Goal: Transaction & Acquisition: Subscribe to service/newsletter

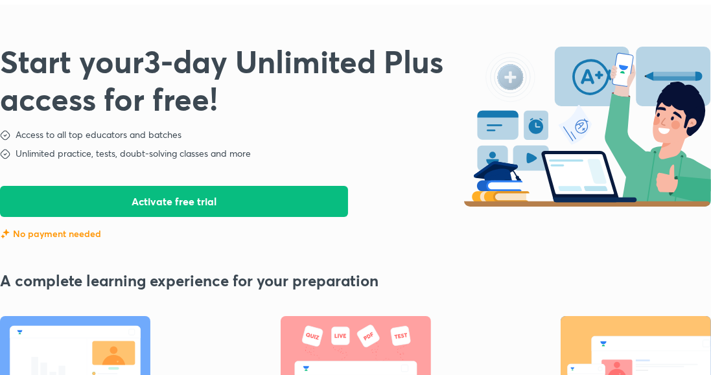
scroll to position [31, 0]
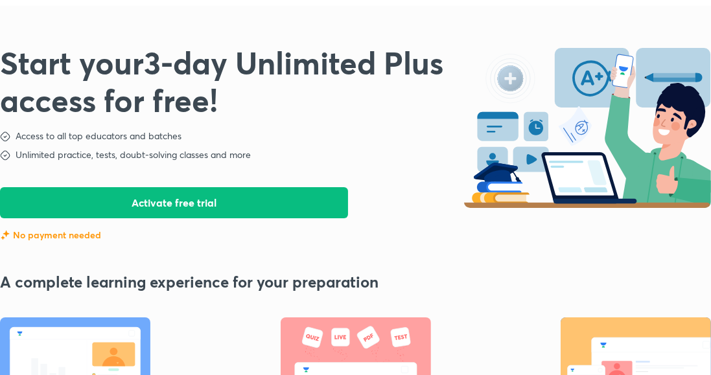
click at [301, 196] on button "Activate free trial" at bounding box center [174, 202] width 348 height 31
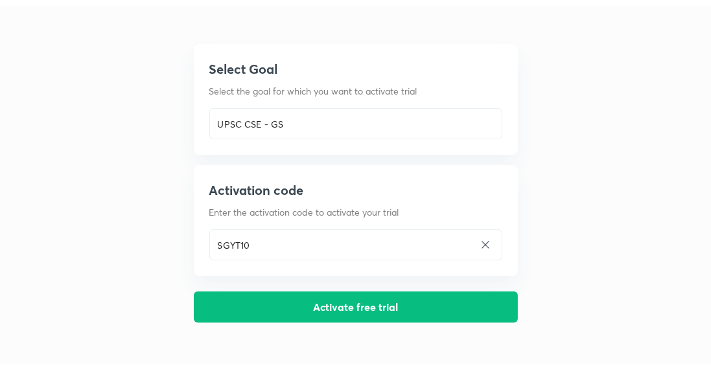
scroll to position [0, 0]
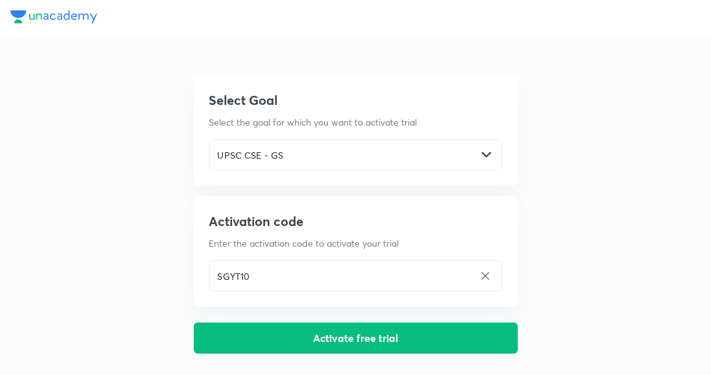
click at [357, 346] on button "Activate free trial" at bounding box center [356, 338] width 324 height 31
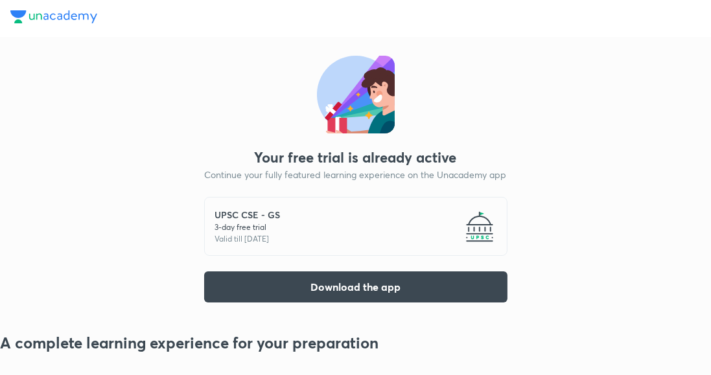
click at [380, 288] on button "Download the app" at bounding box center [355, 287] width 303 height 31
